Goal: Task Accomplishment & Management: Manage account settings

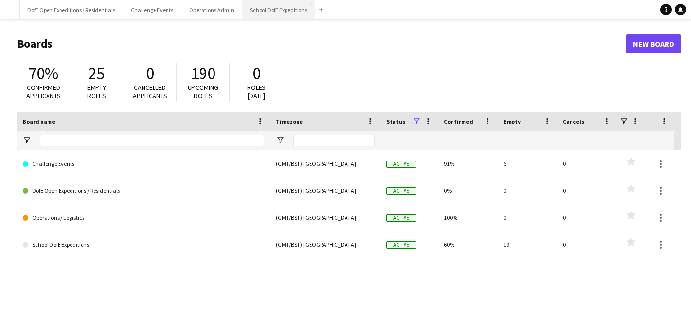
click at [288, 8] on button "School DofE Expeditions Close" at bounding box center [278, 9] width 73 height 19
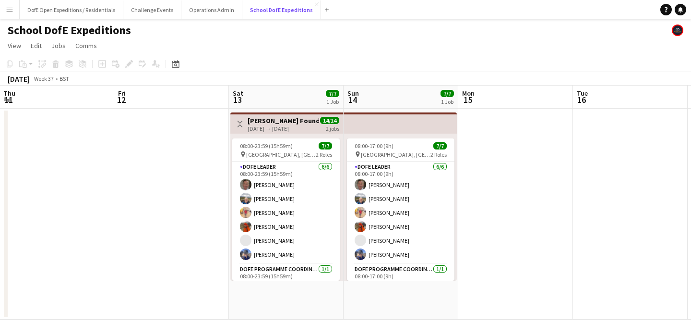
scroll to position [0, 347]
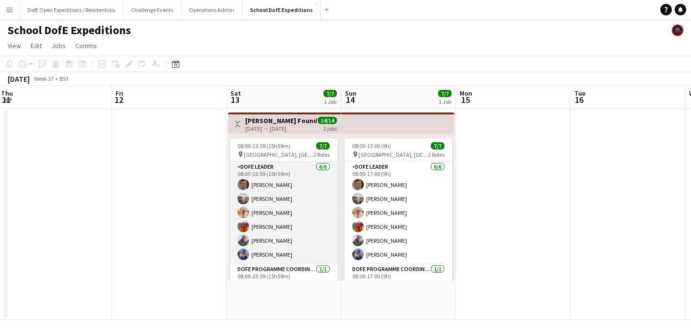
click at [298, 220] on app-card-role "DofE Leader [DATE] 08:00-23:59 (15h59m) [PERSON_NAME] [PERSON_NAME] [PERSON_NAM…" at bounding box center [284, 212] width 108 height 102
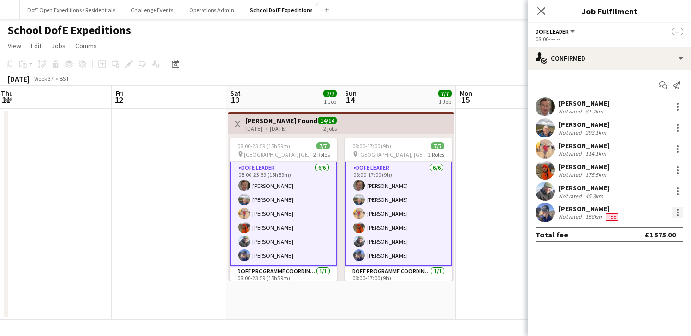
click at [676, 210] on div at bounding box center [678, 212] width 12 height 12
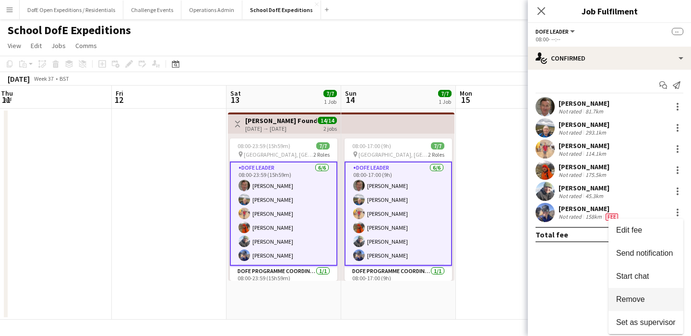
click at [638, 295] on span "Remove" at bounding box center [630, 299] width 29 height 8
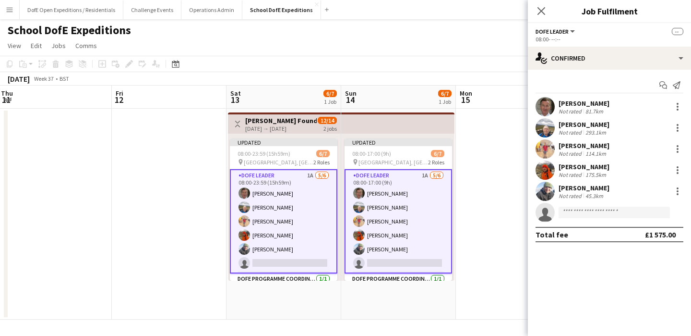
click at [483, 53] on app-page-menu "View Day view expanded Day view collapsed Month view Date picker Jump to [DATE]…" at bounding box center [345, 46] width 691 height 18
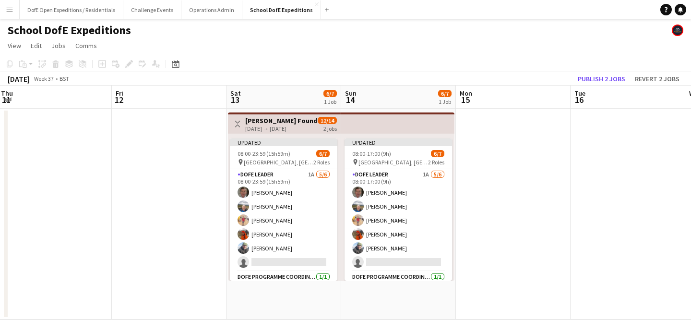
click at [483, 53] on app-page-menu "View Day view expanded Day view collapsed Month view Date picker Jump to [DATE]…" at bounding box center [345, 46] width 691 height 18
click at [615, 79] on button "Publish 2 jobs" at bounding box center [601, 78] width 55 height 12
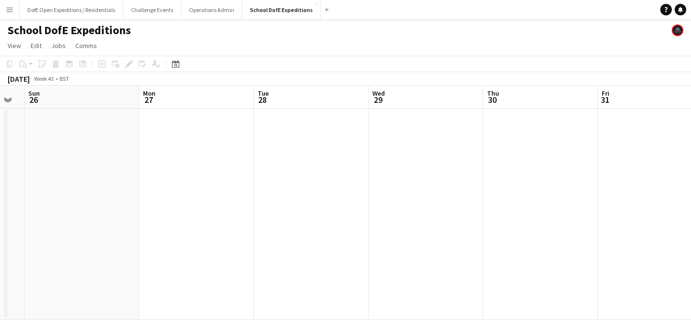
scroll to position [0, 478]
